Goal: Information Seeking & Learning: Stay updated

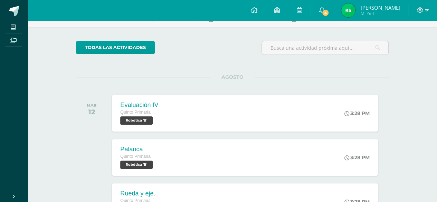
scroll to position [55, 0]
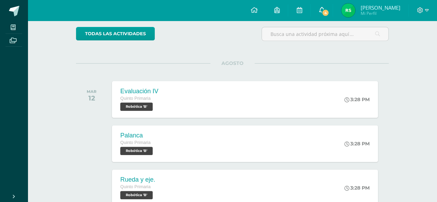
click at [322, 8] on icon at bounding box center [322, 10] width 6 height 6
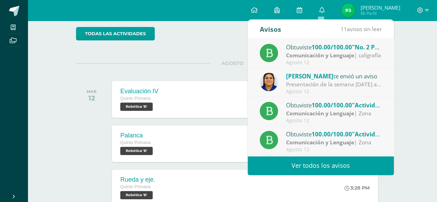
click at [318, 58] on strong "Comunicación y Lenguaje" at bounding box center [320, 55] width 68 height 8
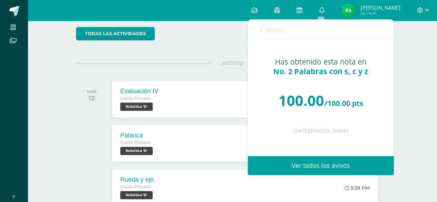
click at [262, 27] on icon at bounding box center [261, 30] width 3 height 6
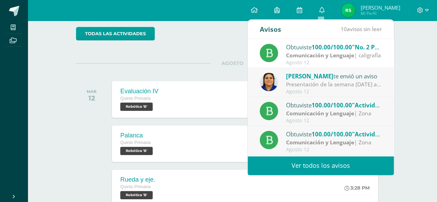
click at [315, 76] on span "[PERSON_NAME]" at bounding box center [309, 76] width 47 height 8
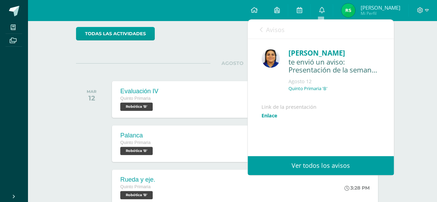
click at [260, 30] on icon at bounding box center [261, 30] width 3 height 6
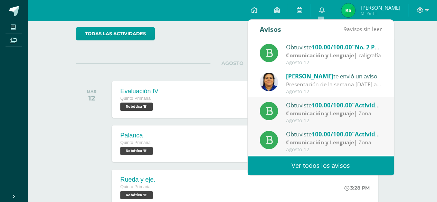
click at [319, 123] on div "Obtuviste 100.00/100.00 "Actividad no. 2 Diálogos constructivos" en Comunicació…" at bounding box center [321, 111] width 146 height 29
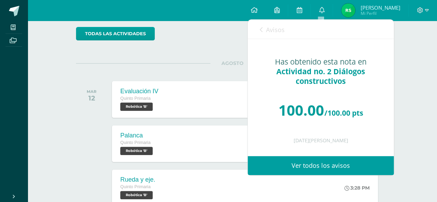
click at [258, 29] on div "Avisos 8 avisos sin leer Avisos" at bounding box center [321, 29] width 146 height 19
click at [260, 29] on icon at bounding box center [261, 30] width 3 height 6
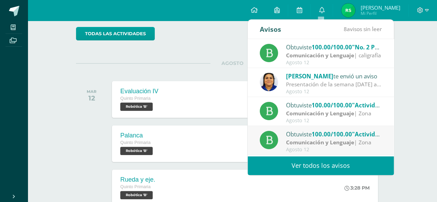
click at [294, 141] on strong "Comunicación y Lenguaje" at bounding box center [320, 142] width 68 height 8
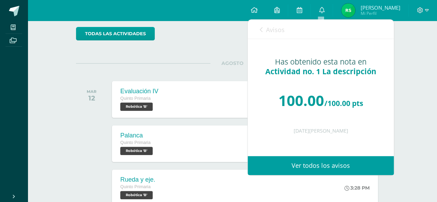
click at [262, 31] on icon at bounding box center [261, 30] width 3 height 6
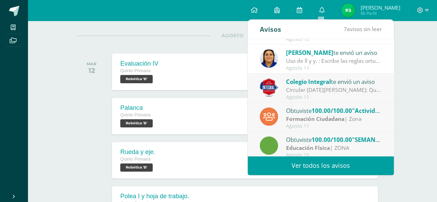
scroll to position [115, 0]
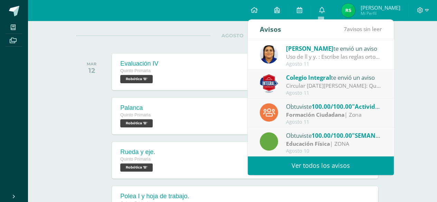
click at [347, 85] on div "Circular [DATE][PERSON_NAME]: Querida comunidad educativa, te trasladamos este …" at bounding box center [334, 86] width 96 height 8
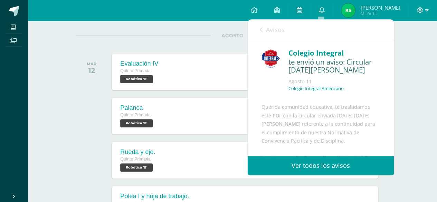
click at [260, 27] on icon at bounding box center [261, 30] width 3 height 6
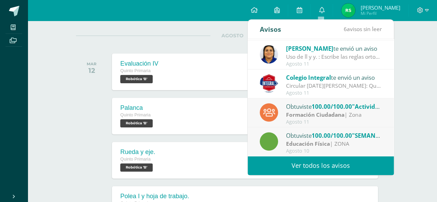
click at [300, 119] on div "Agosto 11" at bounding box center [334, 122] width 96 height 6
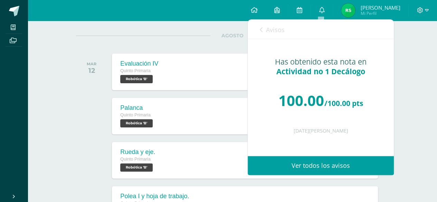
click at [261, 28] on icon at bounding box center [261, 30] width 3 height 6
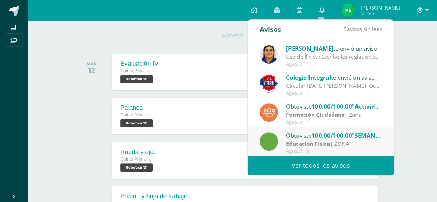
click at [323, 146] on strong "Educación Física" at bounding box center [308, 144] width 44 height 8
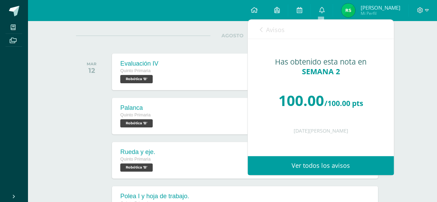
click at [261, 27] on icon at bounding box center [261, 30] width 3 height 6
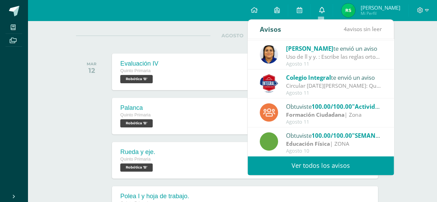
click at [323, 10] on icon at bounding box center [322, 10] width 6 height 6
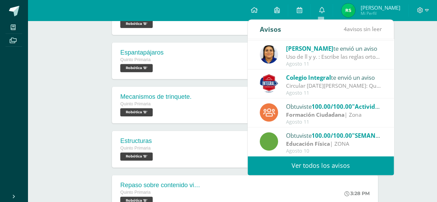
scroll to position [414, 0]
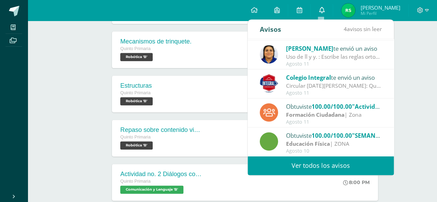
click at [324, 10] on link "0" at bounding box center [321, 10] width 22 height 21
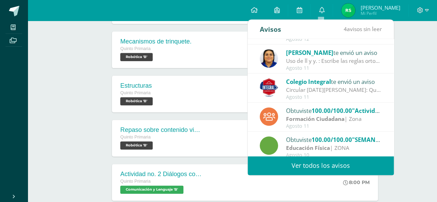
scroll to position [115, 0]
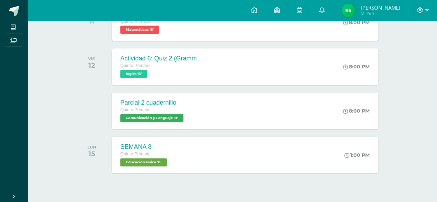
scroll to position [1588, 0]
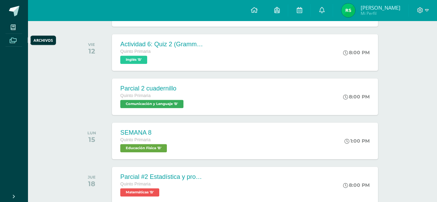
click at [13, 39] on icon at bounding box center [13, 41] width 7 height 6
